Goal: Task Accomplishment & Management: Use online tool/utility

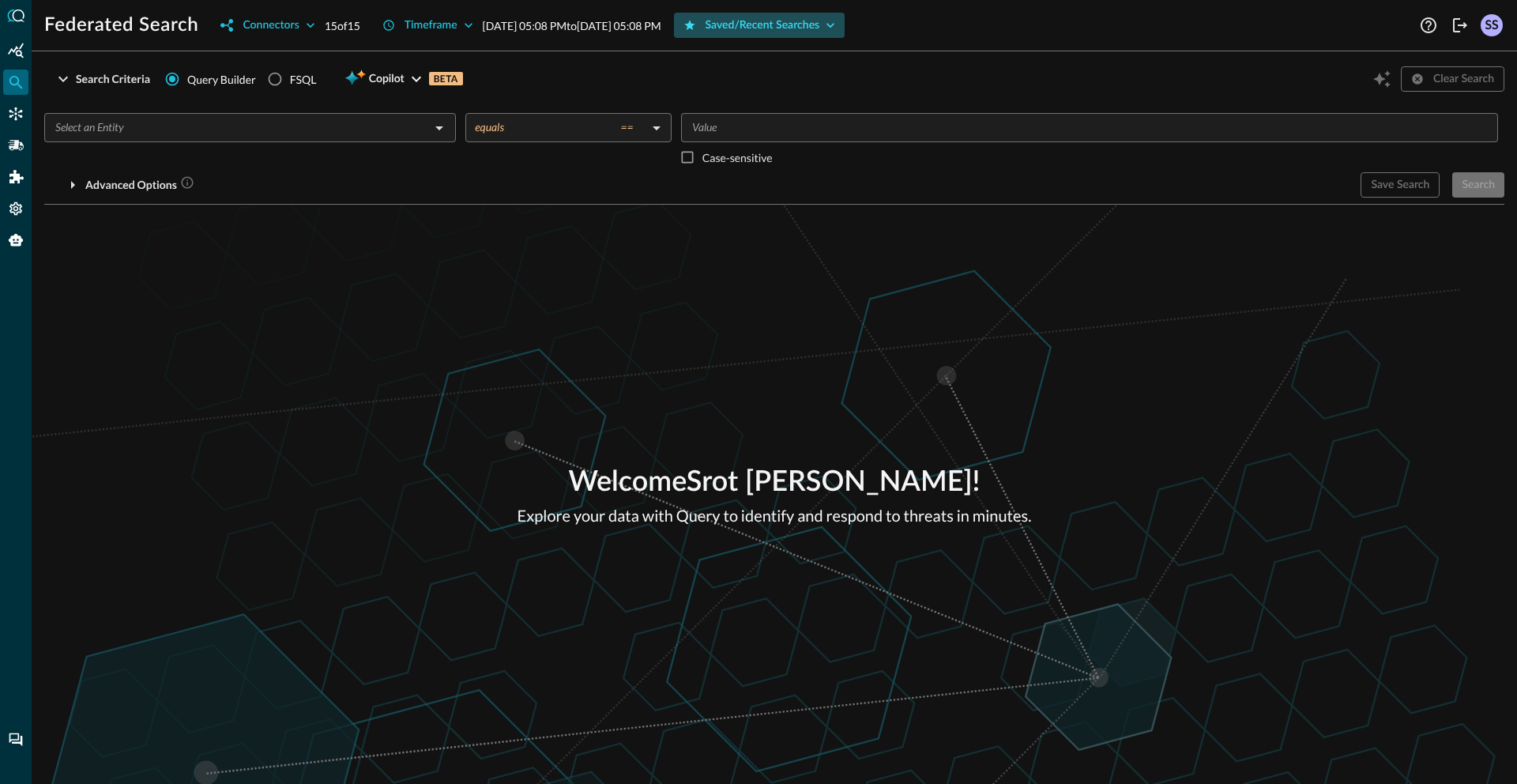
click at [819, 25] on div "Saved/Recent Searches" at bounding box center [763, 25] width 114 height 20
click at [776, 33] on div "Saved/Recent Searches" at bounding box center [763, 25] width 114 height 20
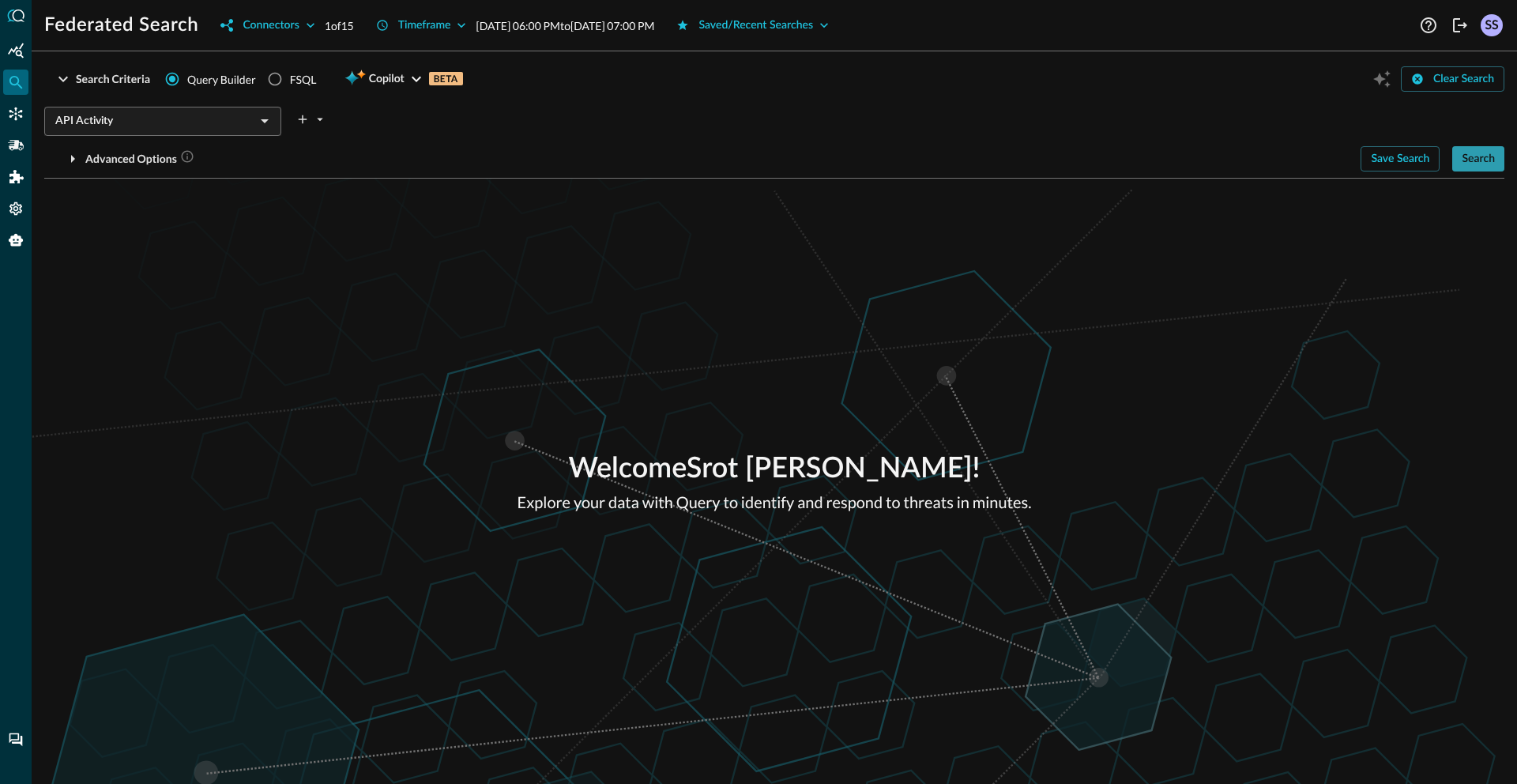
click at [1493, 154] on div "Search" at bounding box center [1479, 159] width 33 height 20
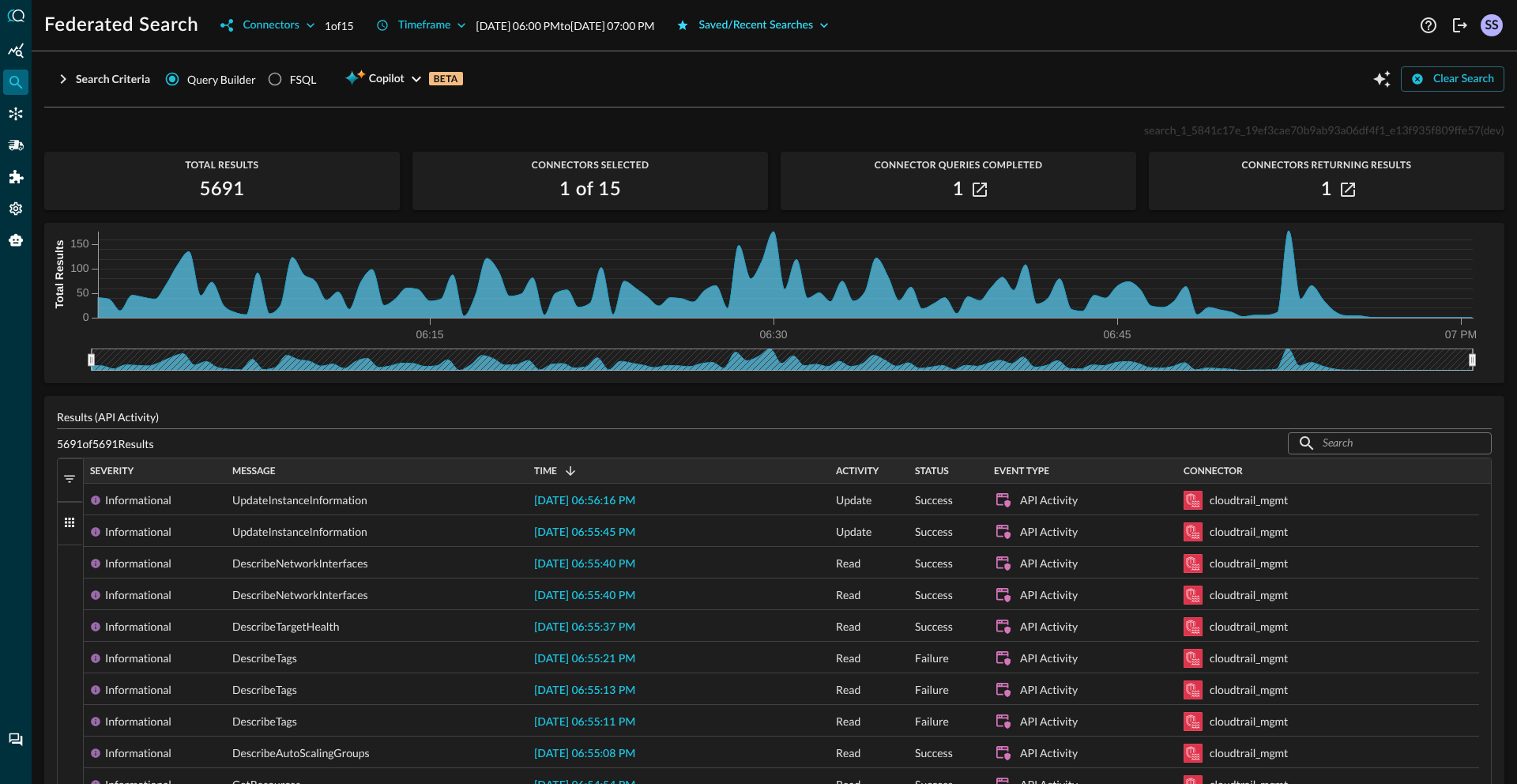
click at [802, 24] on div "Saved/Recent Searches" at bounding box center [756, 25] width 114 height 20
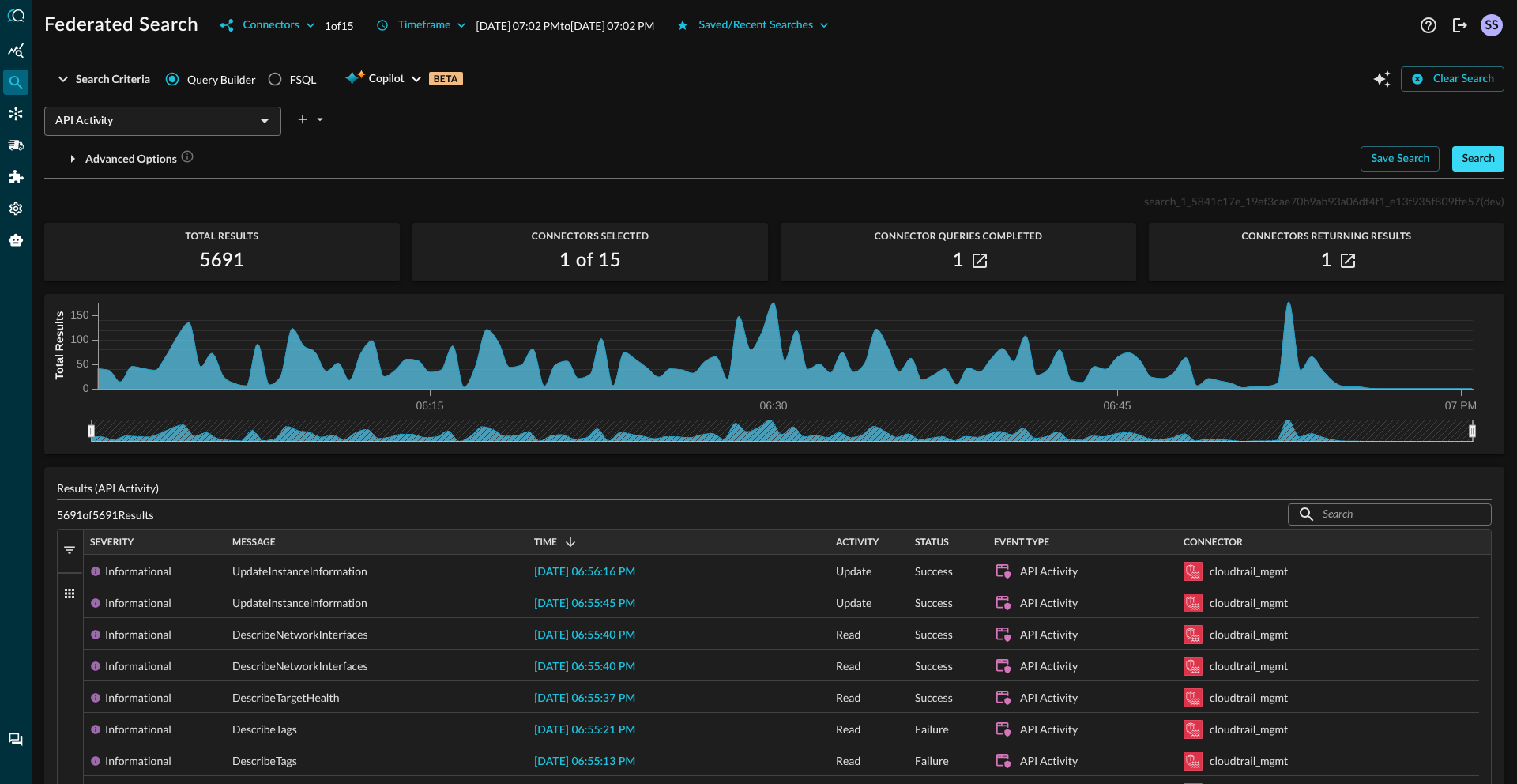
click at [1476, 160] on div "Search" at bounding box center [1479, 159] width 33 height 20
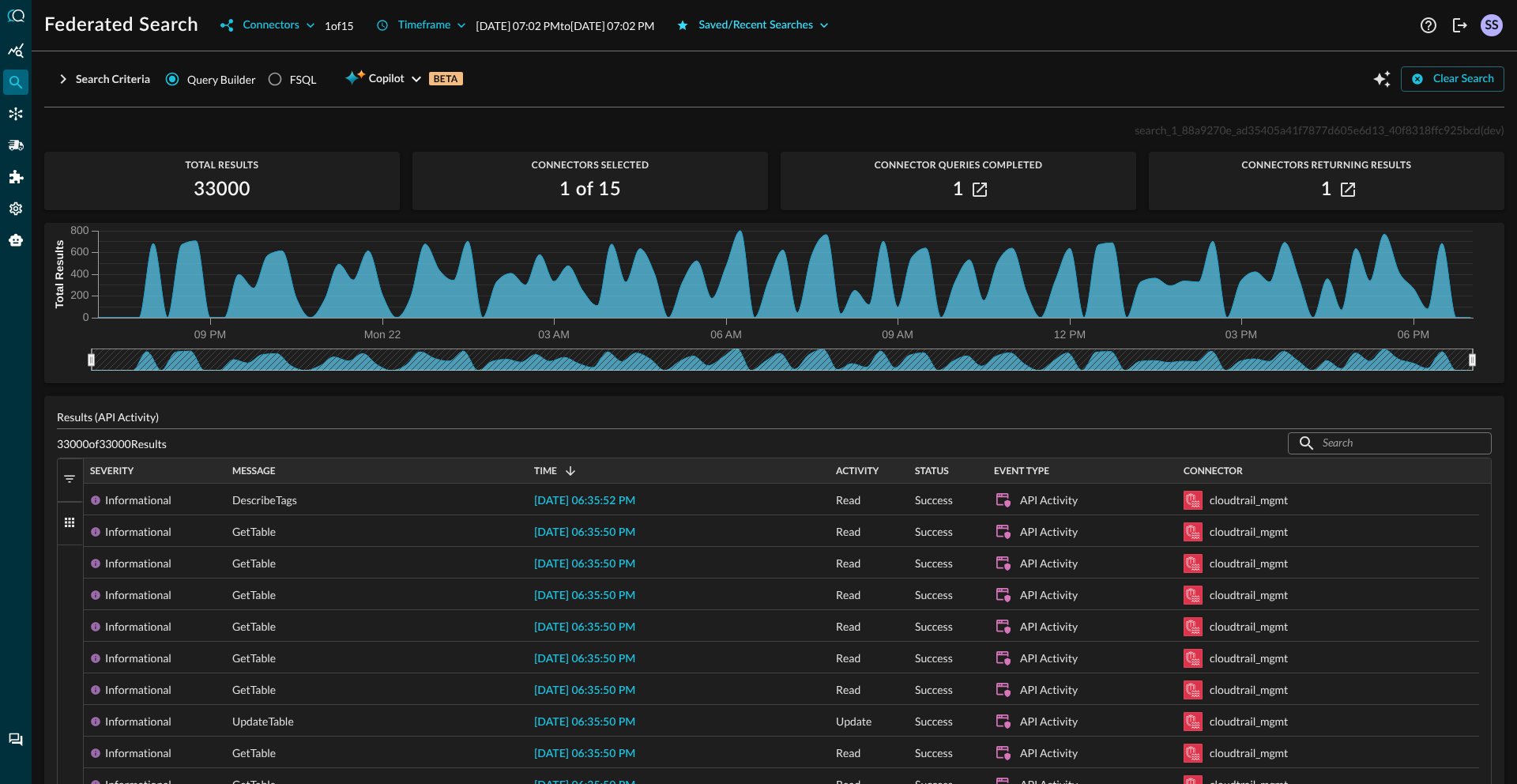
click at [813, 25] on div "Saved/Recent Searches" at bounding box center [756, 25] width 114 height 20
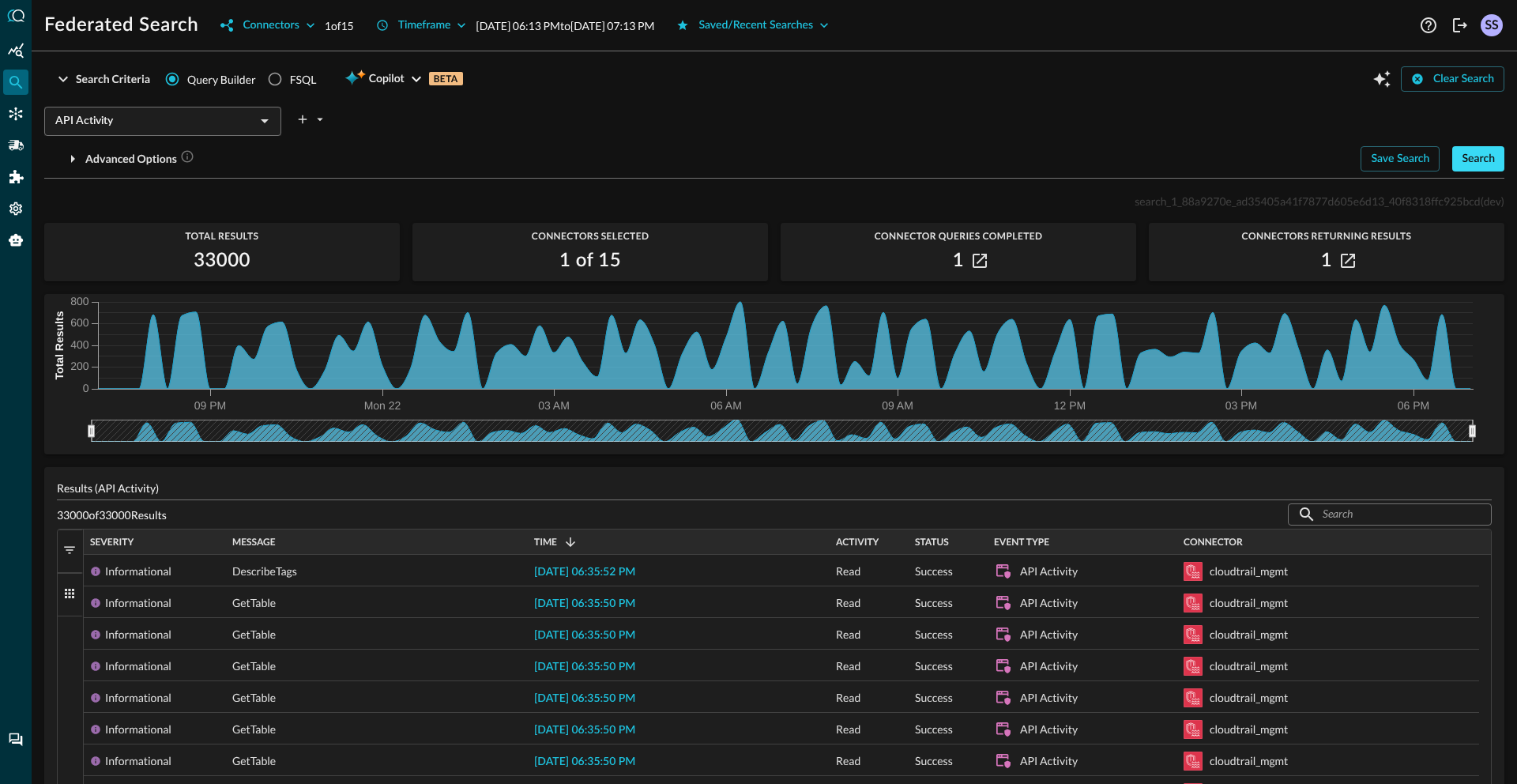
click at [1462, 160] on div "Search" at bounding box center [1479, 159] width 33 height 20
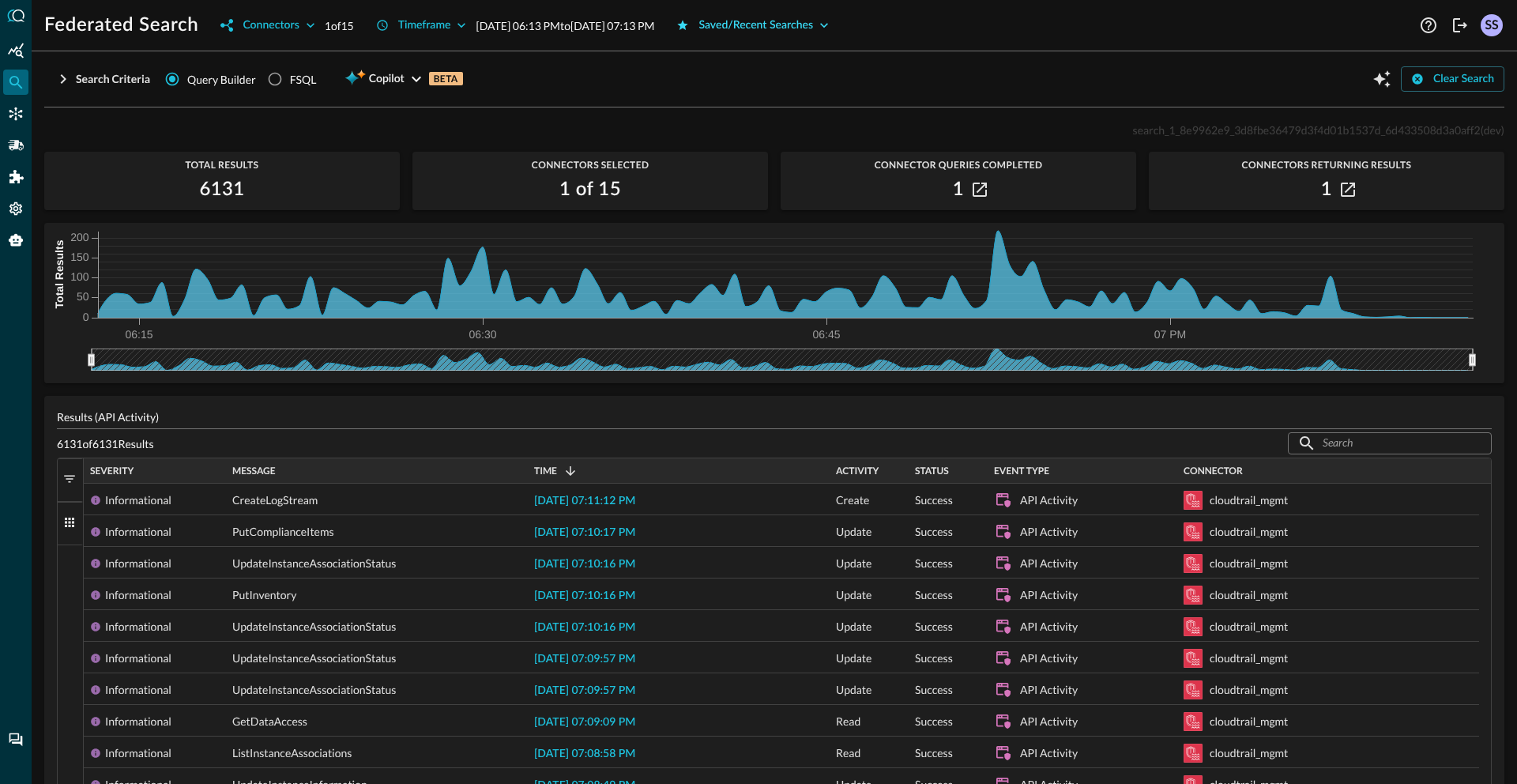
click at [776, 35] on div "Saved/Recent Searches" at bounding box center [756, 25] width 114 height 20
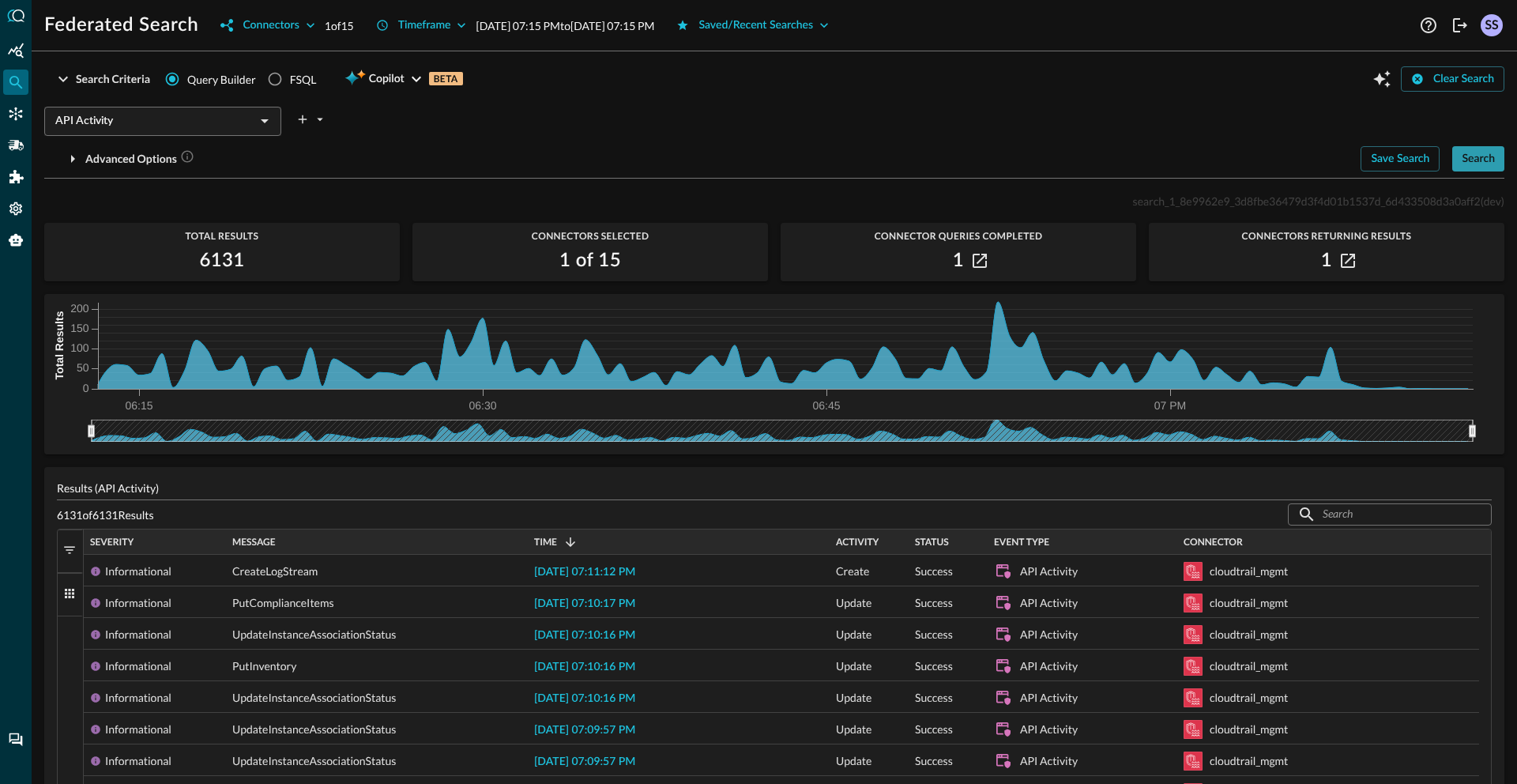
click at [1462, 167] on div "Search" at bounding box center [1479, 159] width 33 height 20
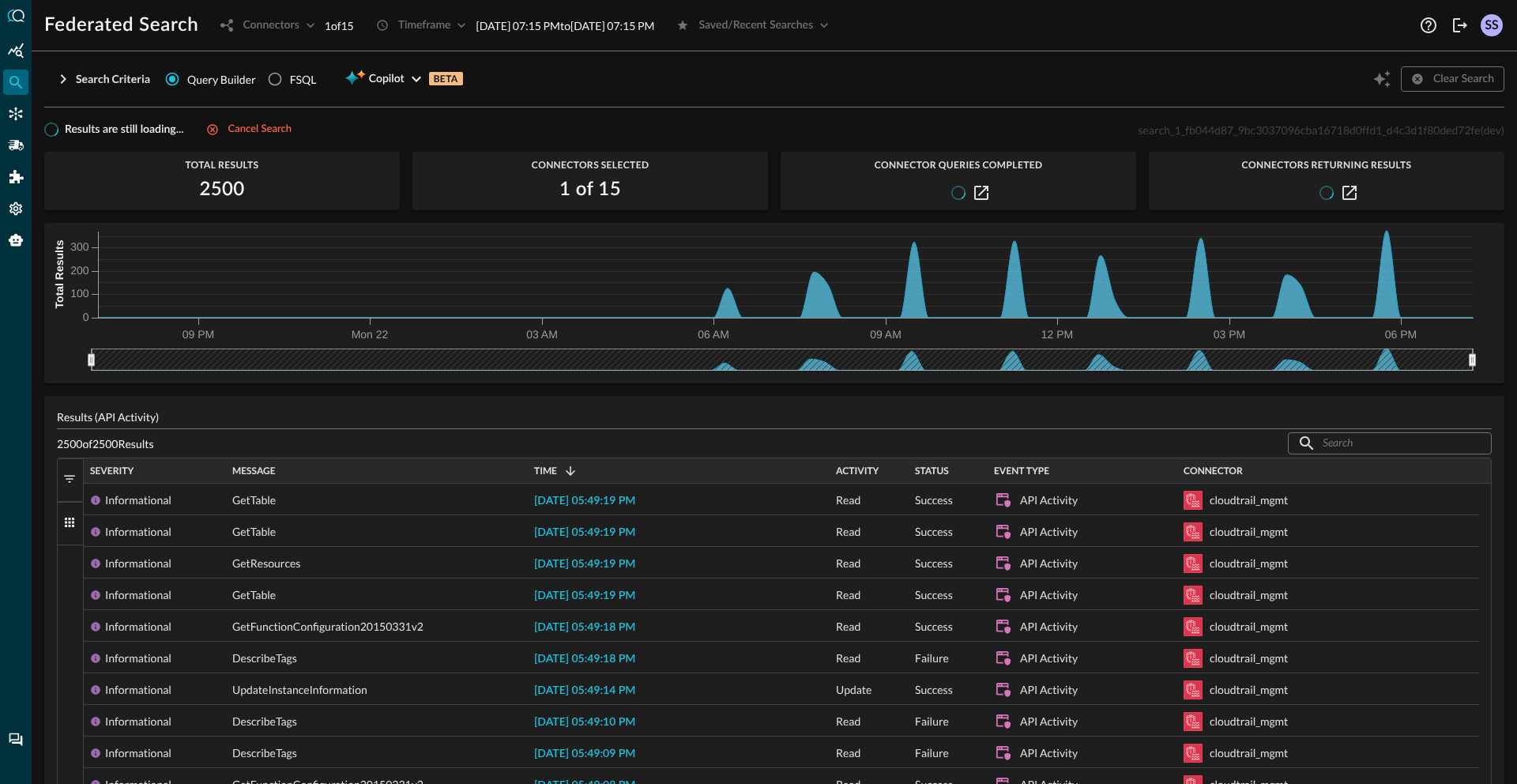
click at [871, 85] on div "Search Criteria Query Builder FSQL Copilot BETA Clear Search" at bounding box center [775, 79] width 1461 height 30
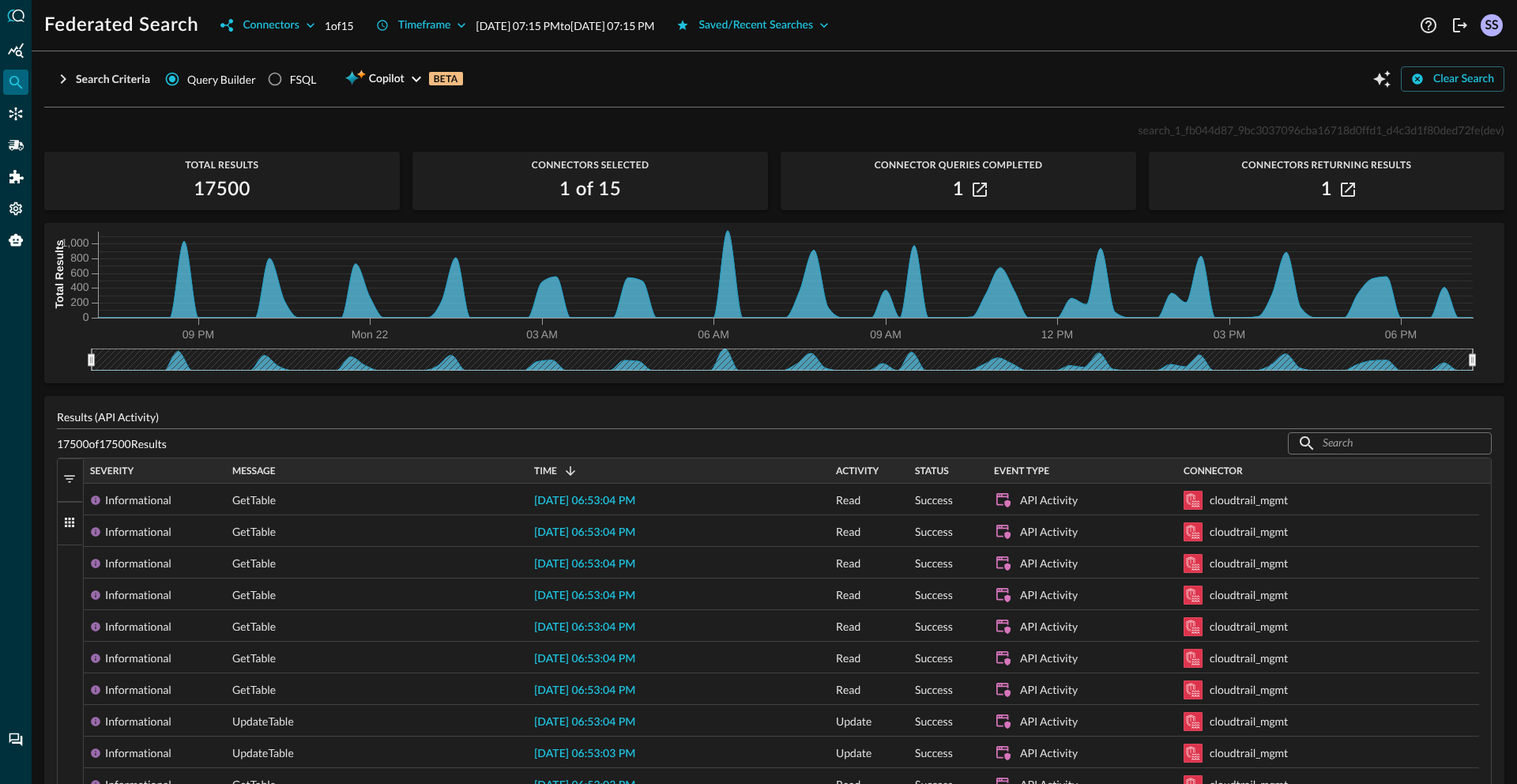
click at [1198, 134] on span "search_1_fb044d87_9bc3037096cba16718d0ffd1_d4c3d1f80ded72fe" at bounding box center [1310, 129] width 342 height 14
copy span "search_1_fb044d87_9bc3037096cba16718d0ffd1_d4c3d1f80ded72fe"
